Goal: Information Seeking & Learning: Learn about a topic

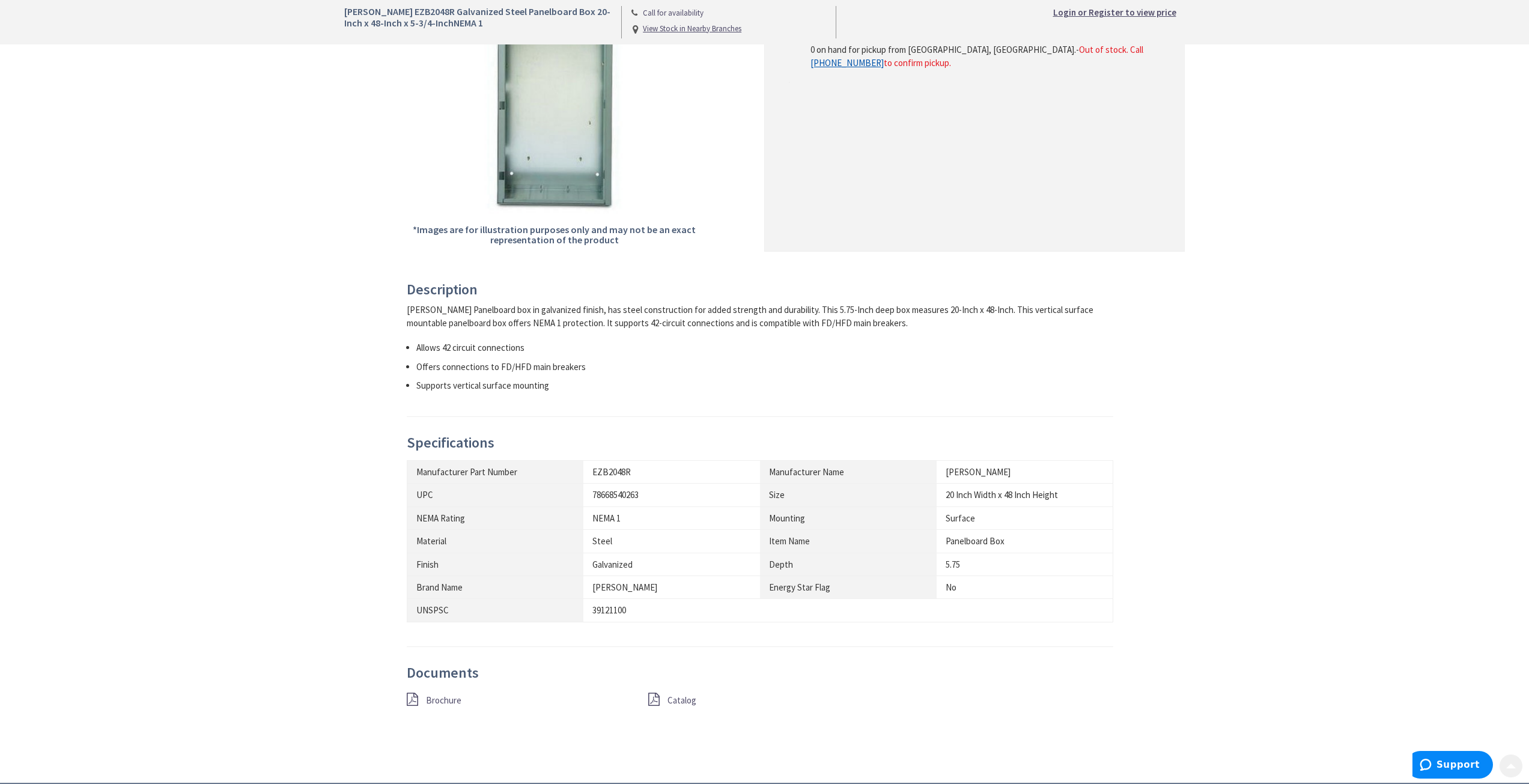
scroll to position [300, 0]
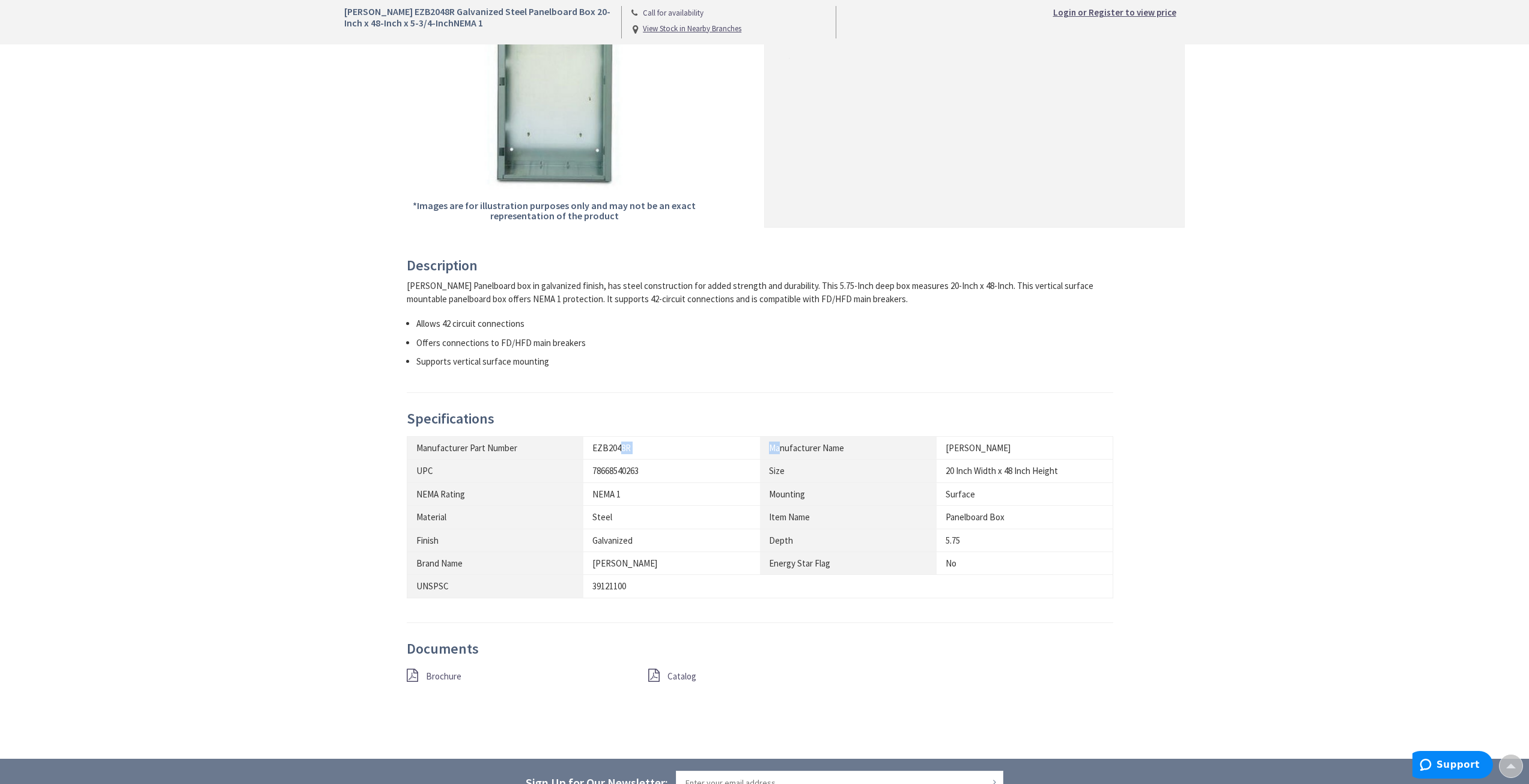
drag, startPoint x: 681, startPoint y: 447, endPoint x: 807, endPoint y: 452, distance: 126.1
click at [788, 449] on tr "Manufacturer Part Number EZB2048R Manufacturer Name [PERSON_NAME]" at bounding box center [759, 447] width 706 height 22
drag, startPoint x: 856, startPoint y: 459, endPoint x: 986, endPoint y: 460, distance: 130.0
click at [922, 462] on tbody "Manufacturer Part Number EZB2048R Manufacturer Name [PERSON_NAME] UPC 786685402…" at bounding box center [759, 517] width 706 height 161
click at [1014, 465] on td "20 Inch Width x 48 Inch Height" at bounding box center [1025, 471] width 177 height 22
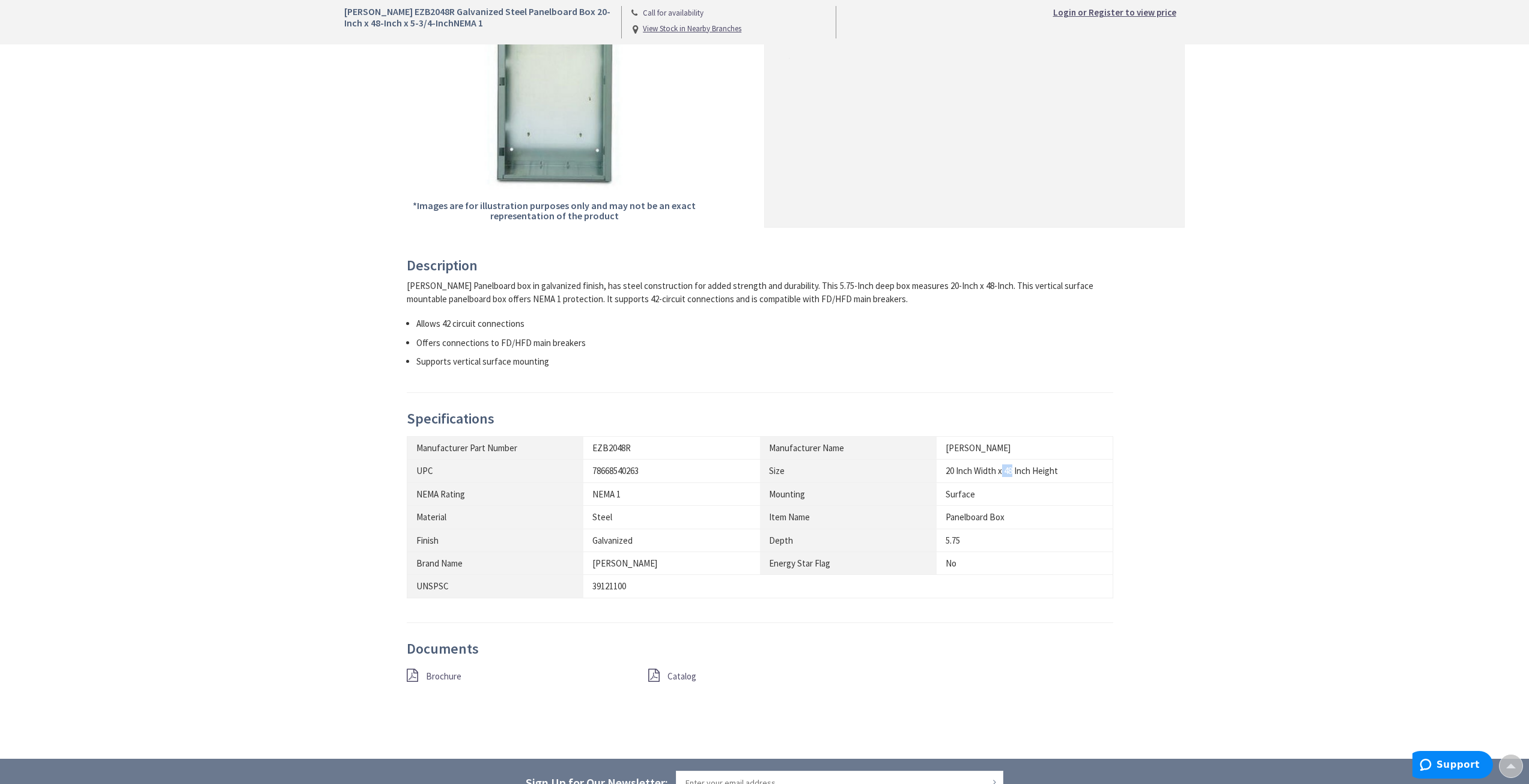
click at [678, 676] on span "Catalog" at bounding box center [682, 676] width 29 height 11
click at [458, 676] on span "Brochure" at bounding box center [444, 676] width 35 height 11
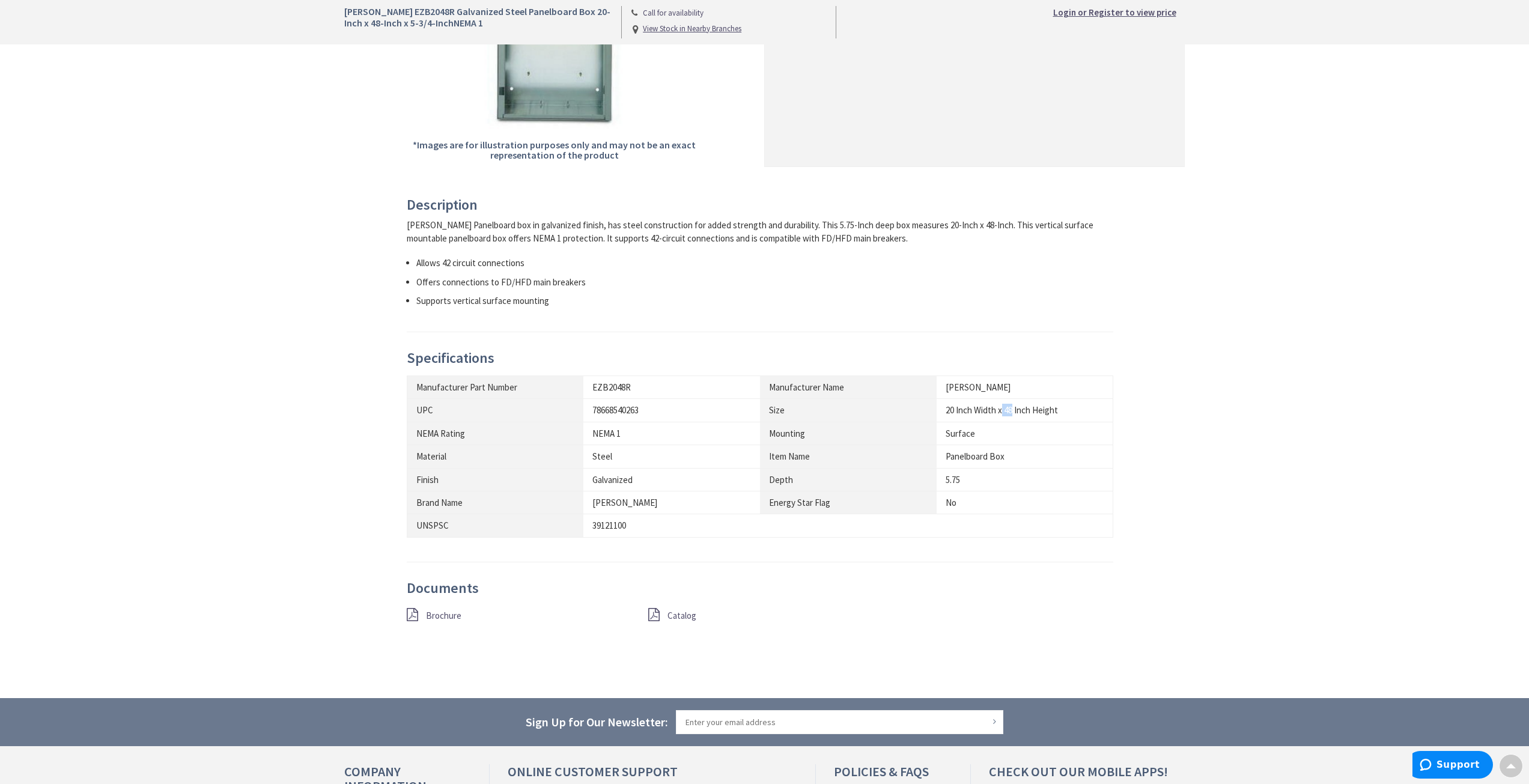
scroll to position [137, 0]
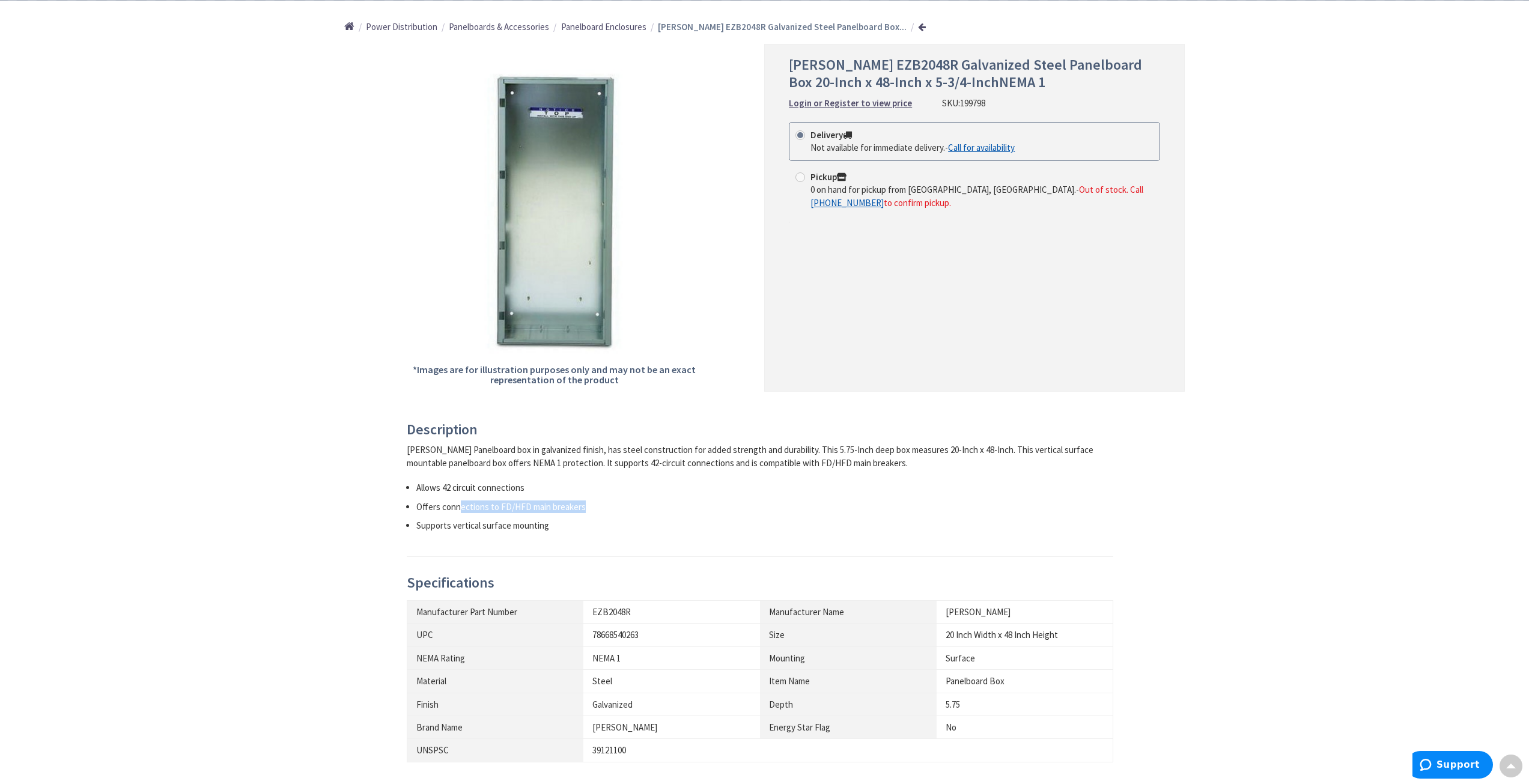
drag, startPoint x: 464, startPoint y: 505, endPoint x: 615, endPoint y: 496, distance: 151.3
click at [612, 496] on ul "Allows 42 circuit connections Offers connections to FD/HFD main breakers Suppor…" at bounding box center [760, 506] width 707 height 51
drag, startPoint x: 615, startPoint y: 496, endPoint x: 593, endPoint y: 515, distance: 29.1
click at [618, 496] on ul "Allows 42 circuit connections Offers connections to FD/HFD main breakers Suppor…" at bounding box center [760, 506] width 707 height 51
drag, startPoint x: 482, startPoint y: 521, endPoint x: 636, endPoint y: 507, distance: 154.6
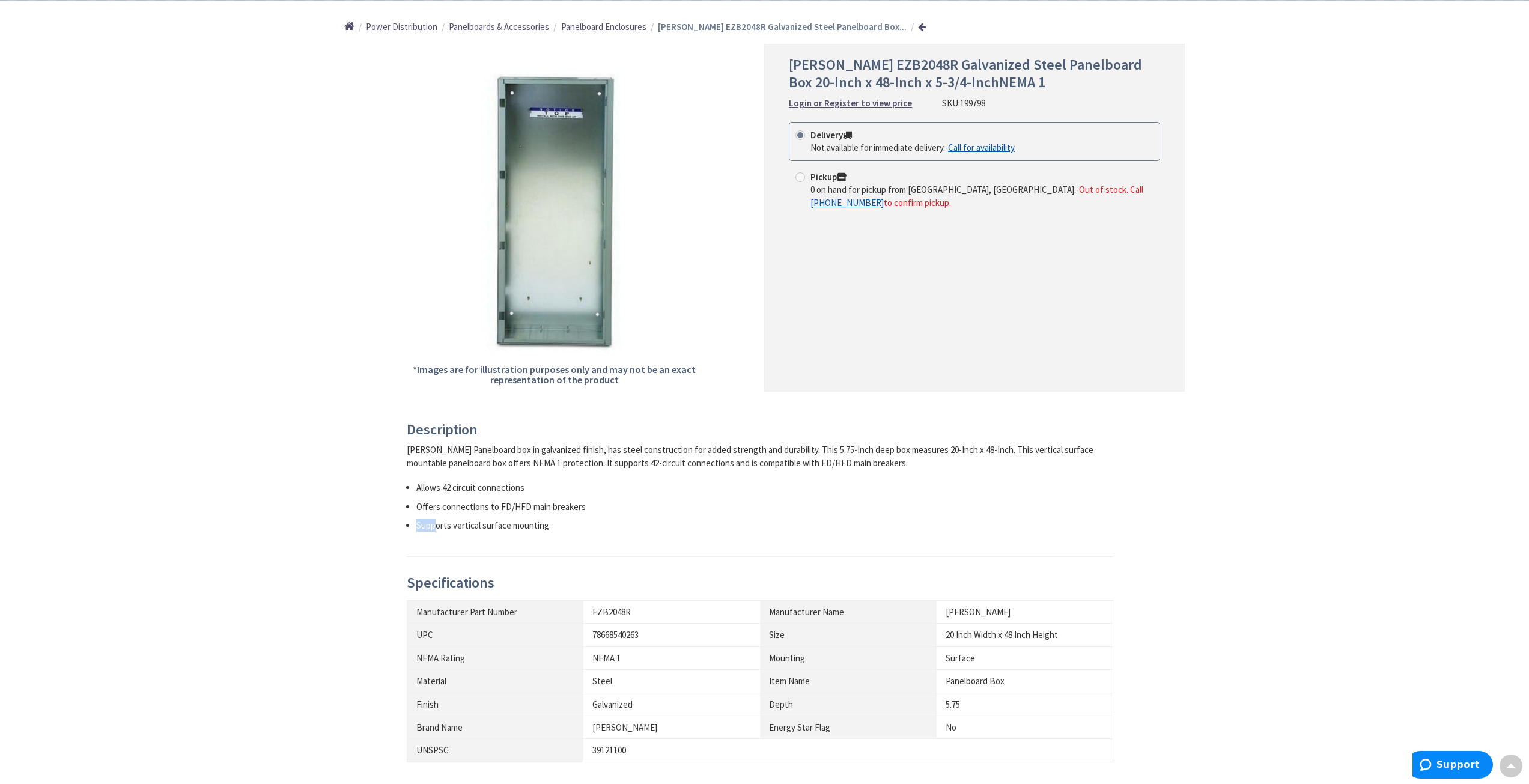
click at [632, 508] on ul "Allows 42 circuit connections Offers connections to FD/HFD main breakers Suppor…" at bounding box center [760, 506] width 707 height 51
click at [642, 506] on li "Offers connections to FD/HFD main breakers" at bounding box center [765, 507] width 697 height 13
click at [649, 525] on li "Supports vertical surface mounting" at bounding box center [765, 525] width 697 height 13
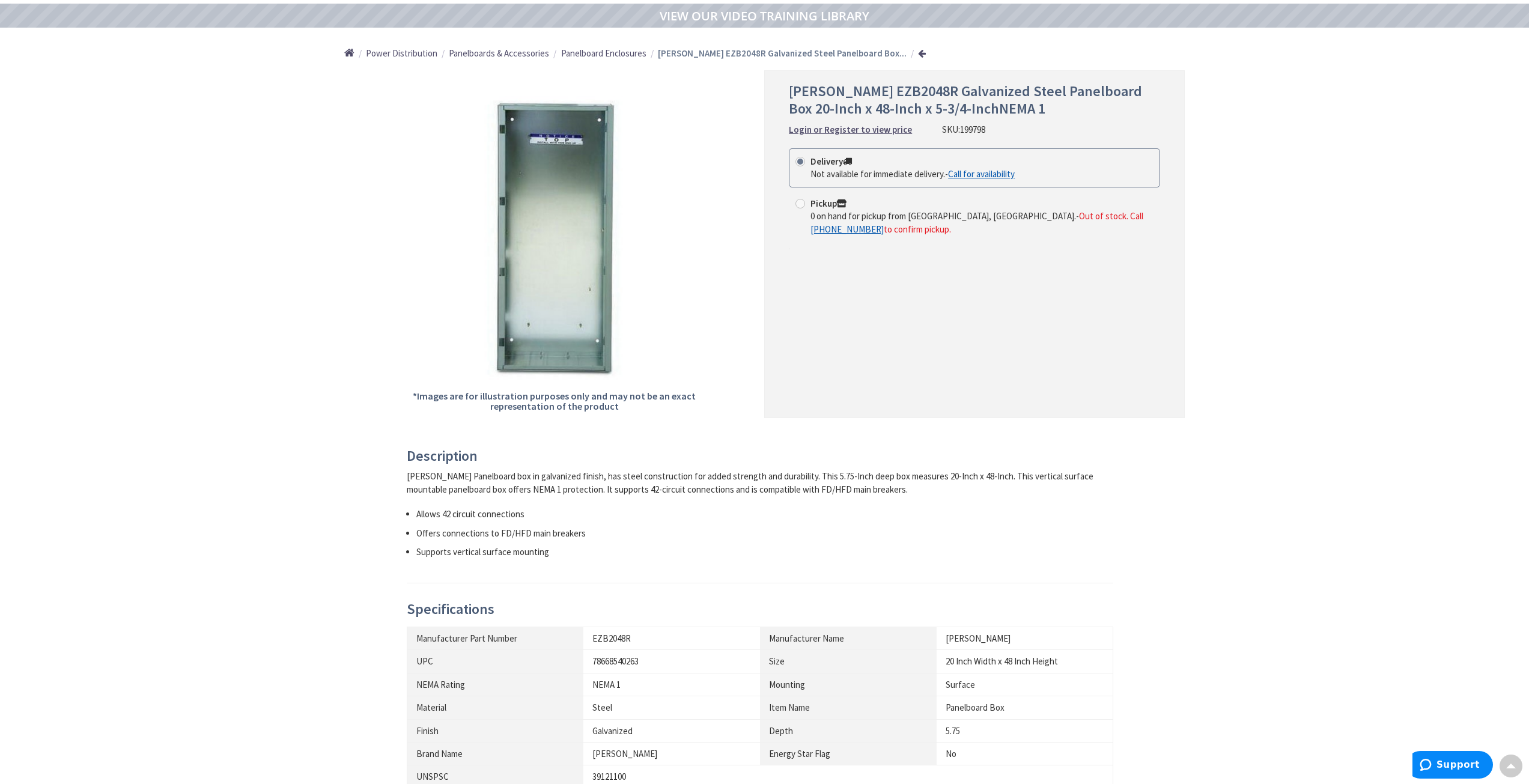
scroll to position [76, 0]
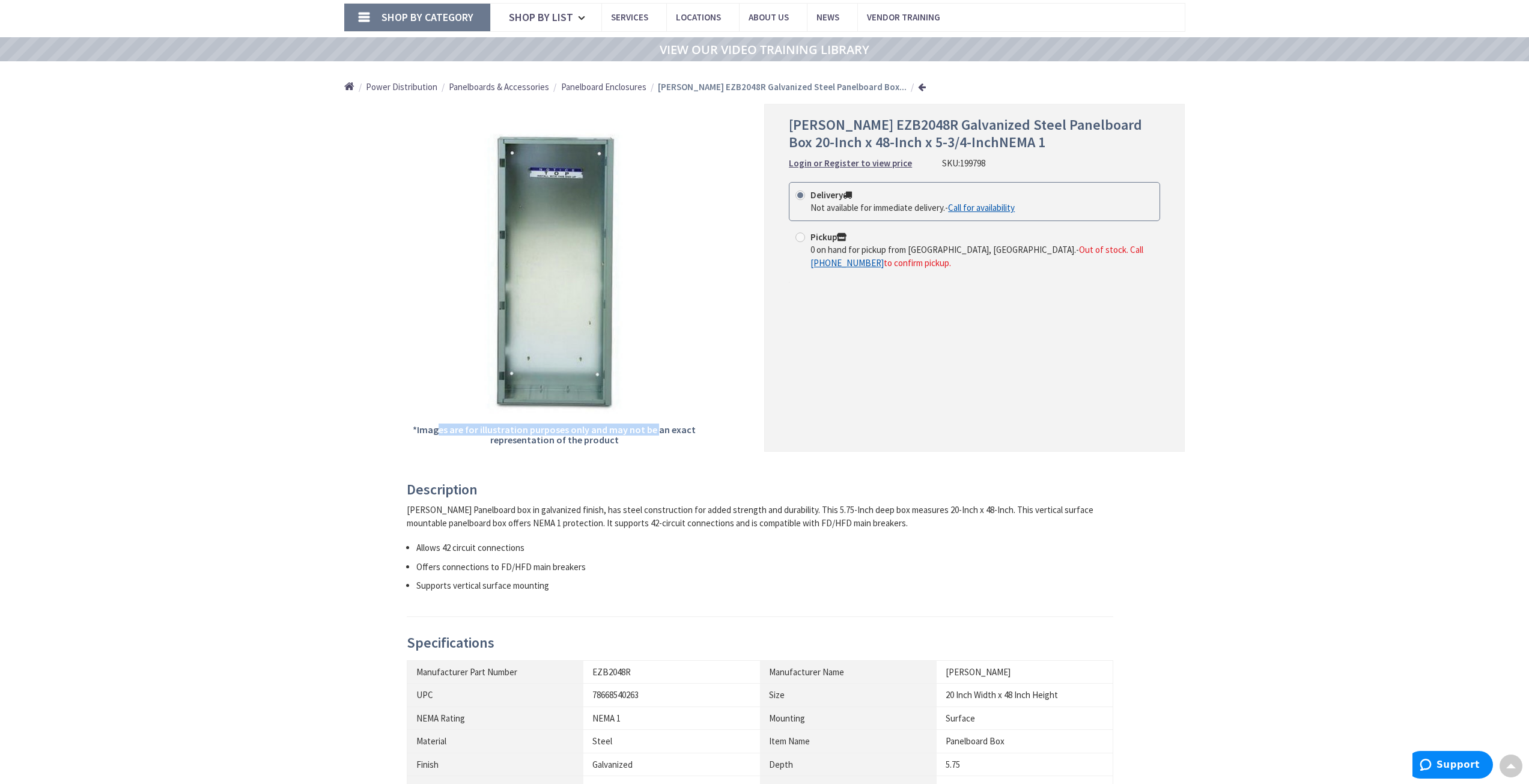
drag, startPoint x: 444, startPoint y: 435, endPoint x: 663, endPoint y: 423, distance: 219.3
click at [661, 425] on h5 "*Images are for illustration purposes only and may not be an exact representati…" at bounding box center [554, 435] width 286 height 21
click at [680, 421] on div "*Images are for illustration purposes only and may not be an exact representati…" at bounding box center [554, 277] width 420 height 348
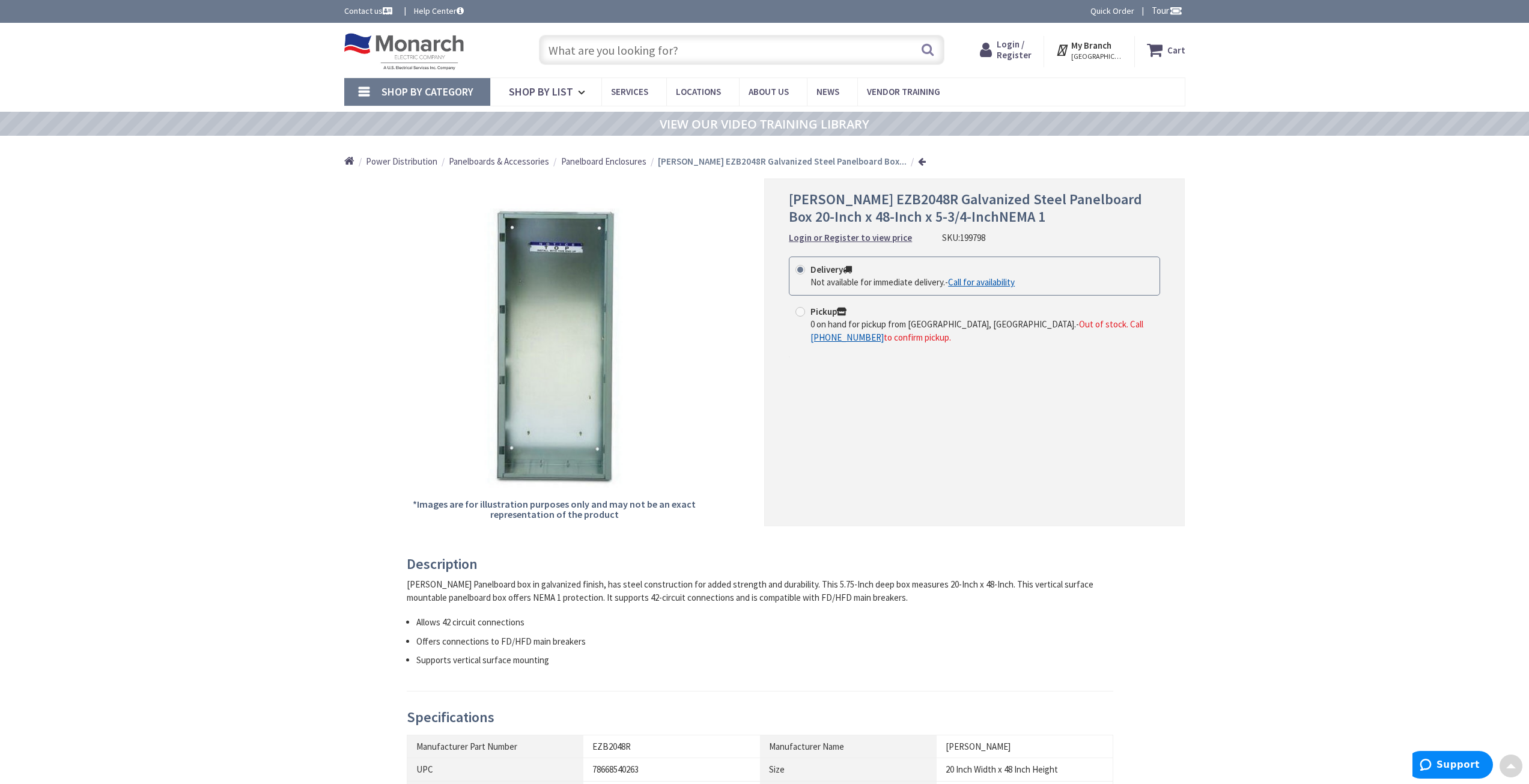
scroll to position [0, 0]
